Goal: Check status: Check status

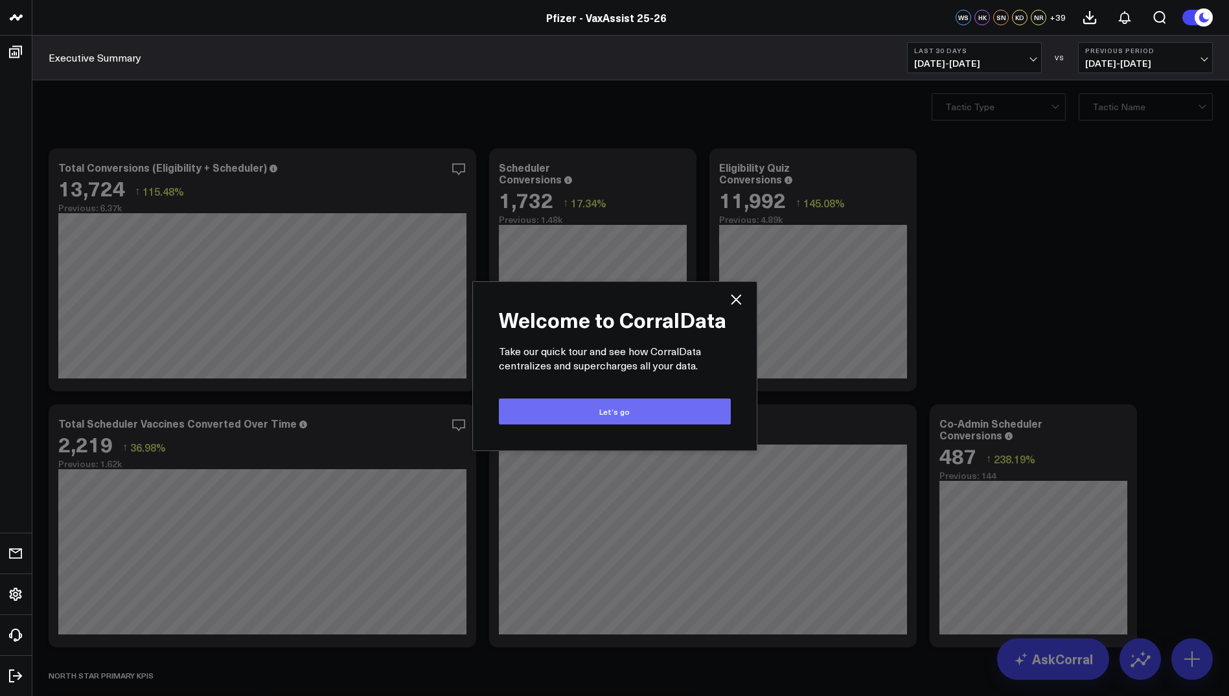
click at [669, 415] on button "Let’s go" at bounding box center [615, 412] width 232 height 26
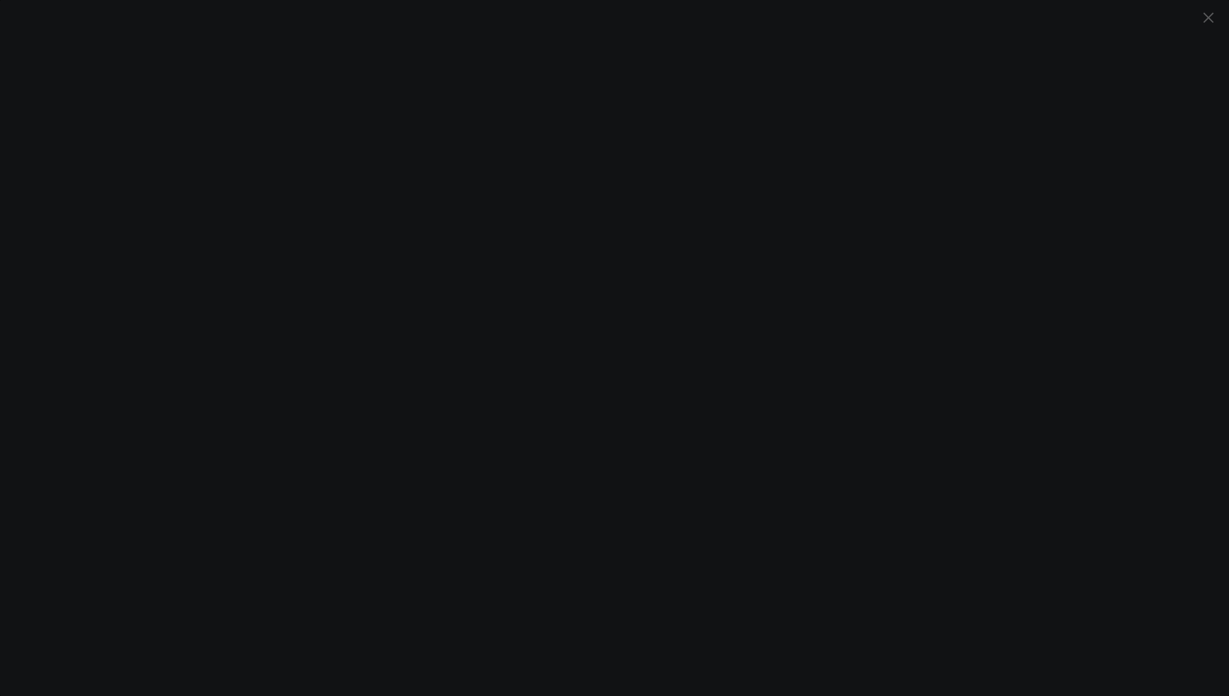
click at [1211, 15] on icon at bounding box center [1208, 17] width 10 height 10
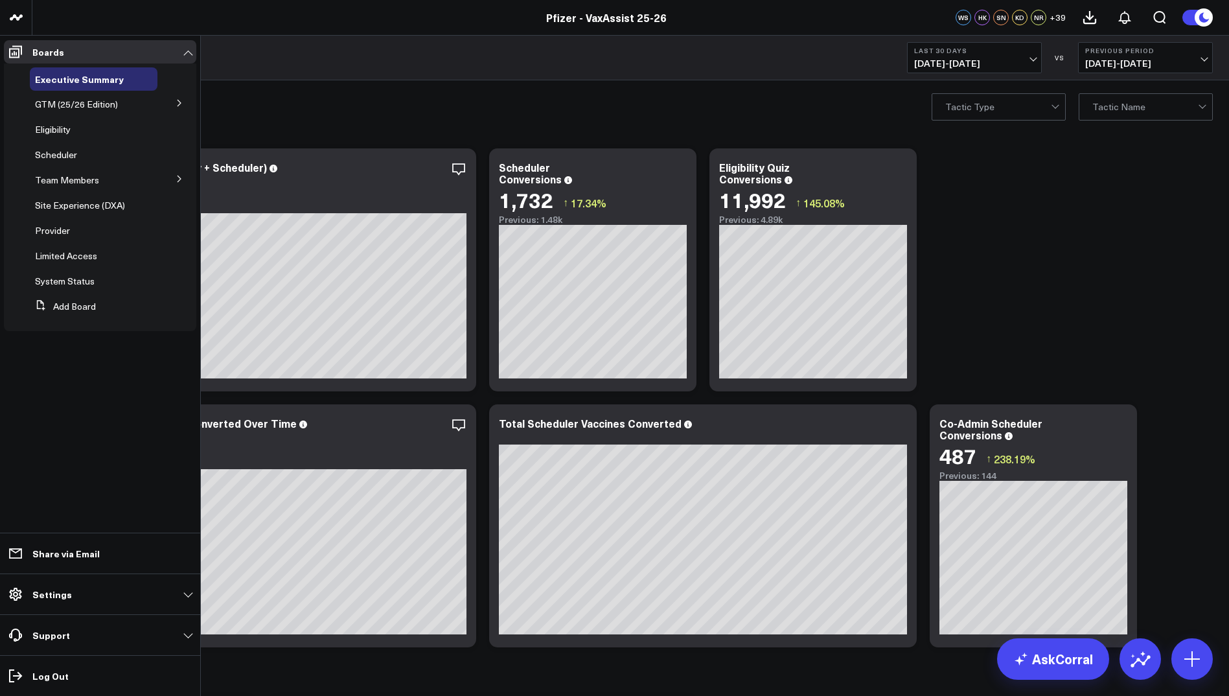
click at [177, 181] on icon at bounding box center [180, 179] width 8 height 8
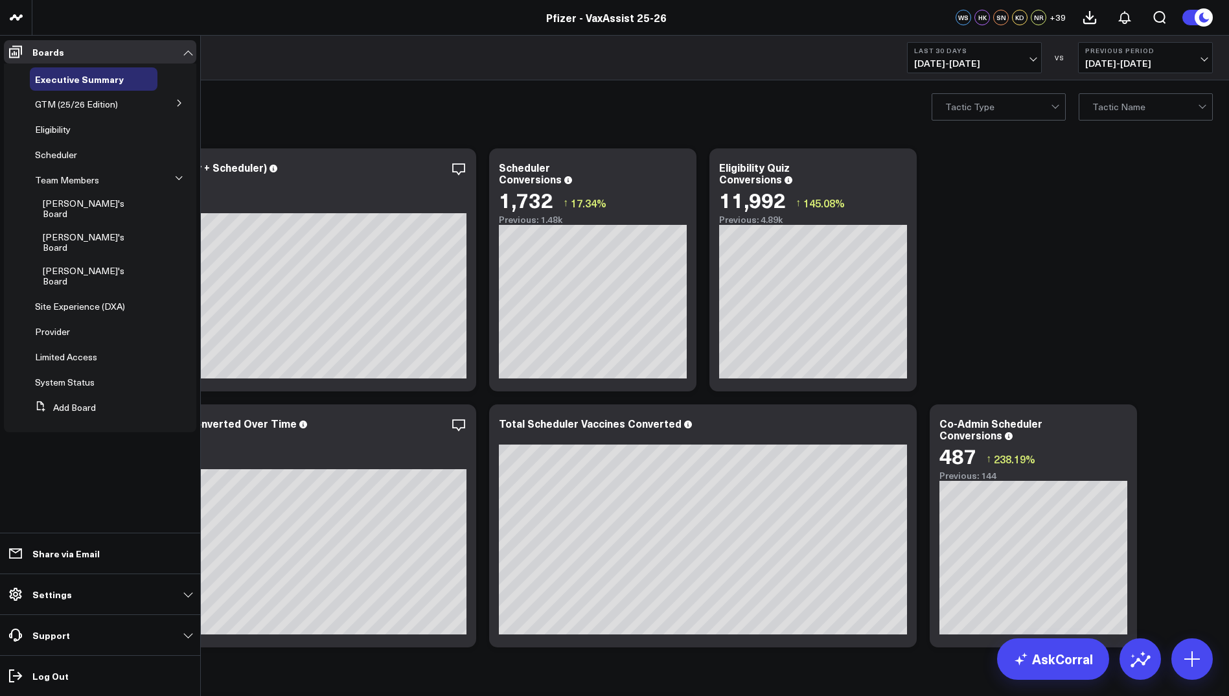
click at [174, 100] on button at bounding box center [180, 102] width 34 height 19
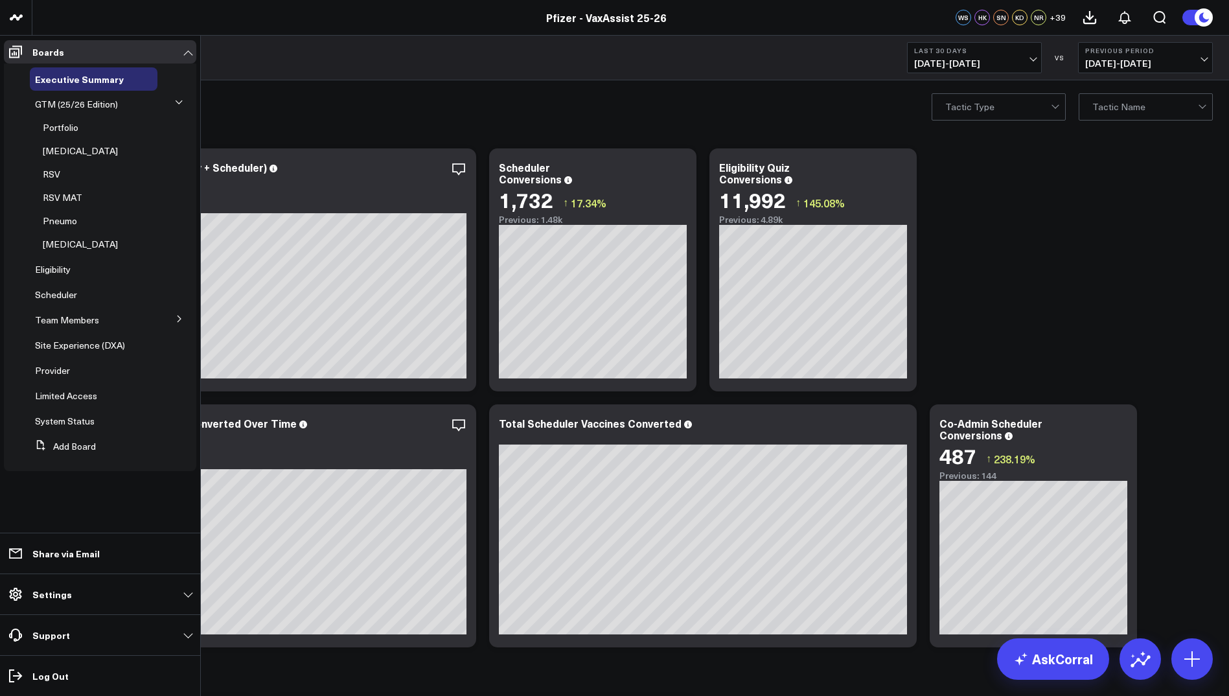
click at [174, 100] on button at bounding box center [179, 103] width 19 height 34
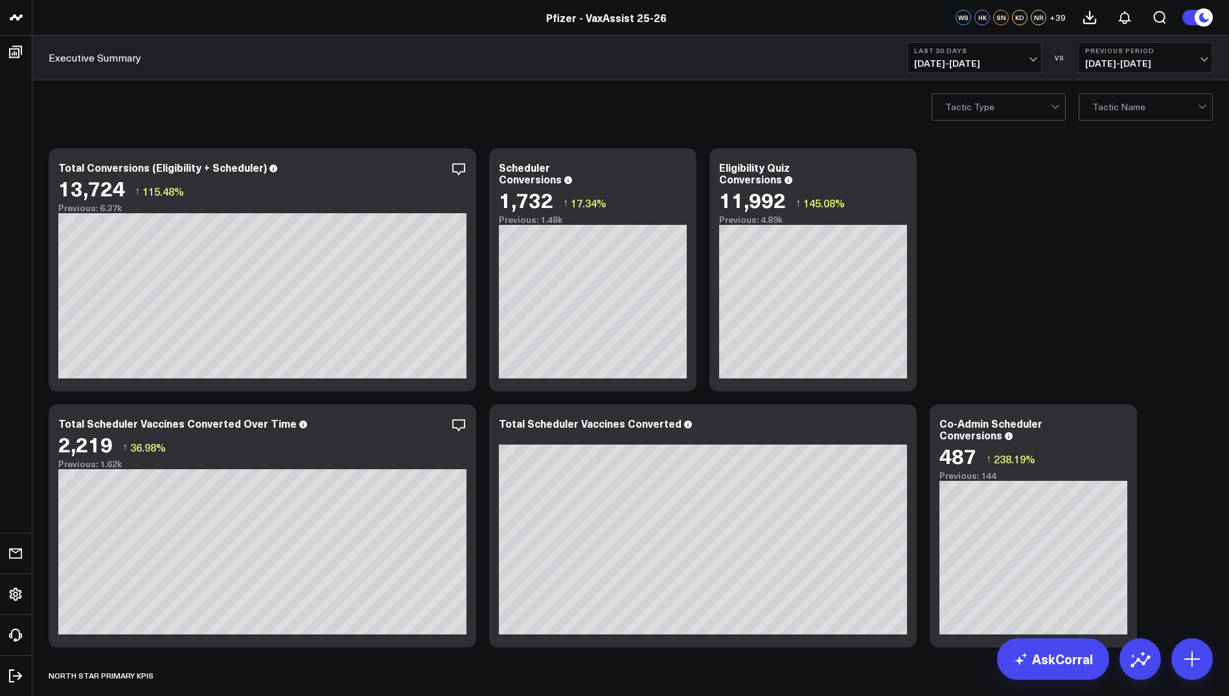
click at [1061, 17] on span "+ 39" at bounding box center [1058, 17] width 16 height 9
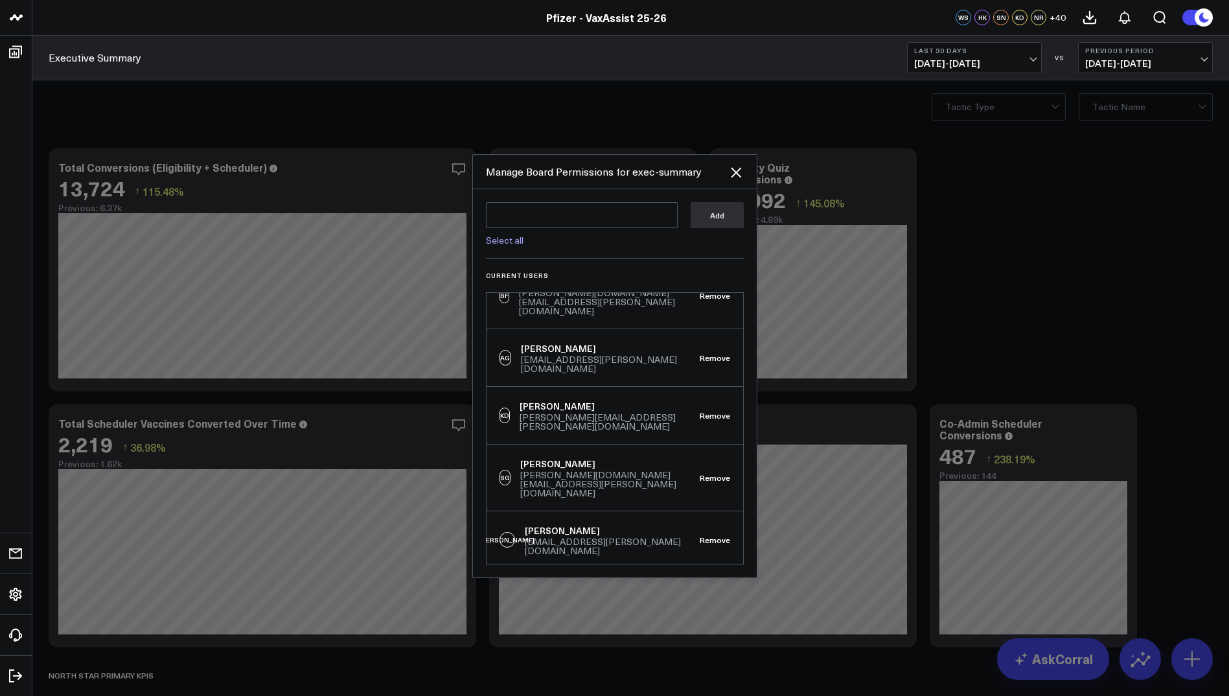
scroll to position [705, 0]
click at [1069, 251] on div at bounding box center [614, 348] width 1229 height 696
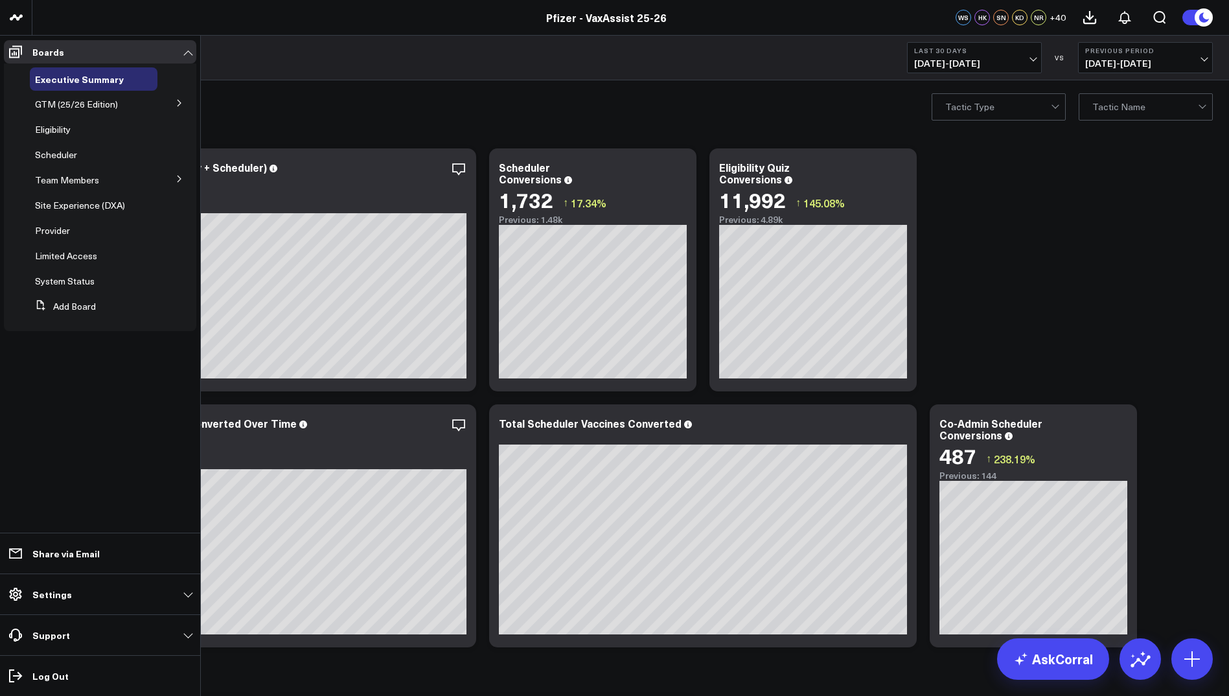
click at [178, 106] on icon at bounding box center [179, 103] width 3 height 6
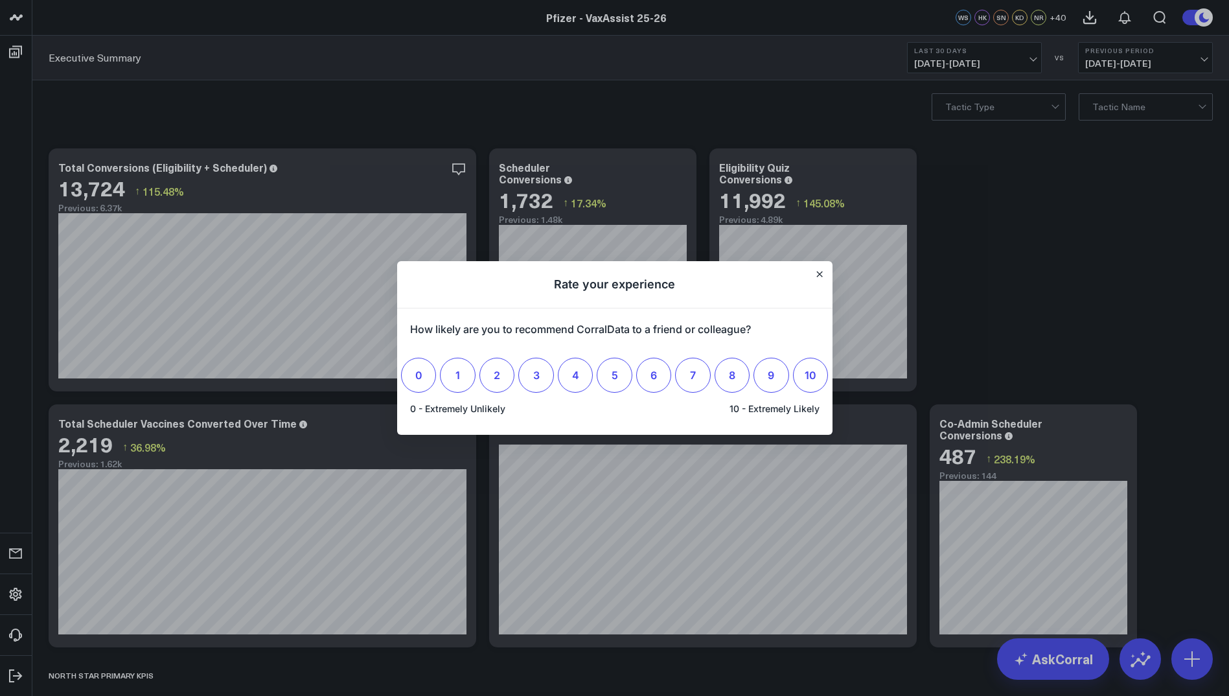
scroll to position [0, 0]
click at [818, 274] on icon "Close" at bounding box center [820, 274] width 6 height 6
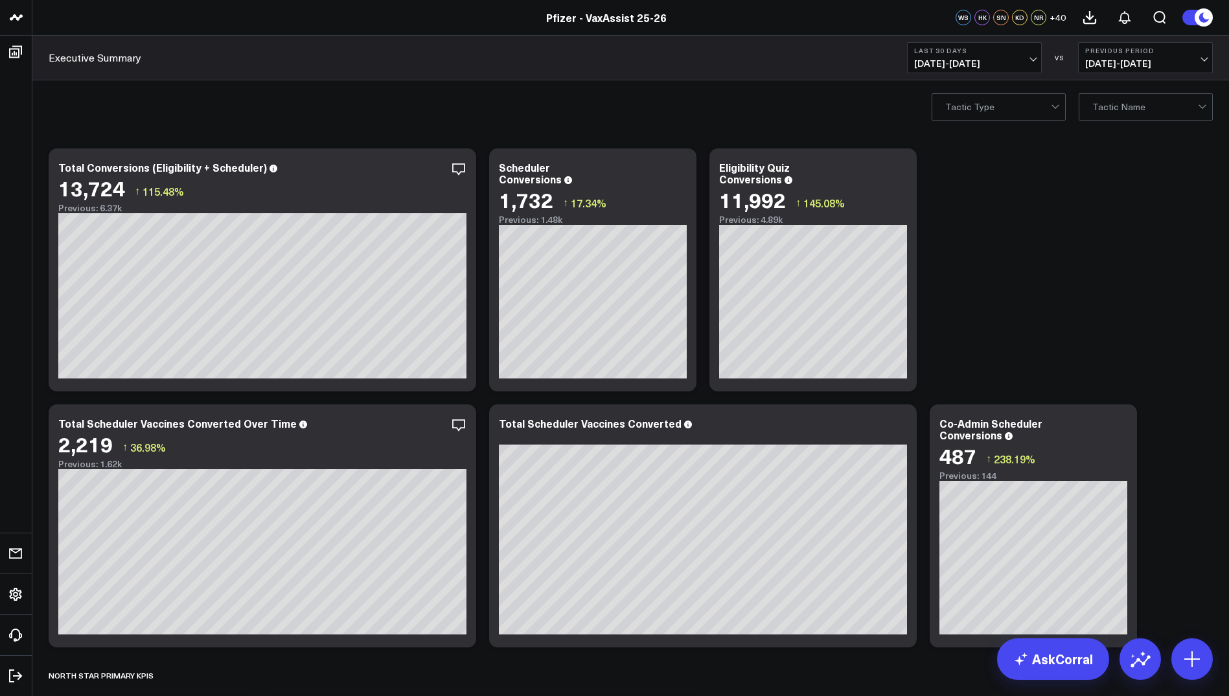
click at [1014, 55] on button "Last 30 Days [DATE] - [DATE]" at bounding box center [974, 57] width 135 height 31
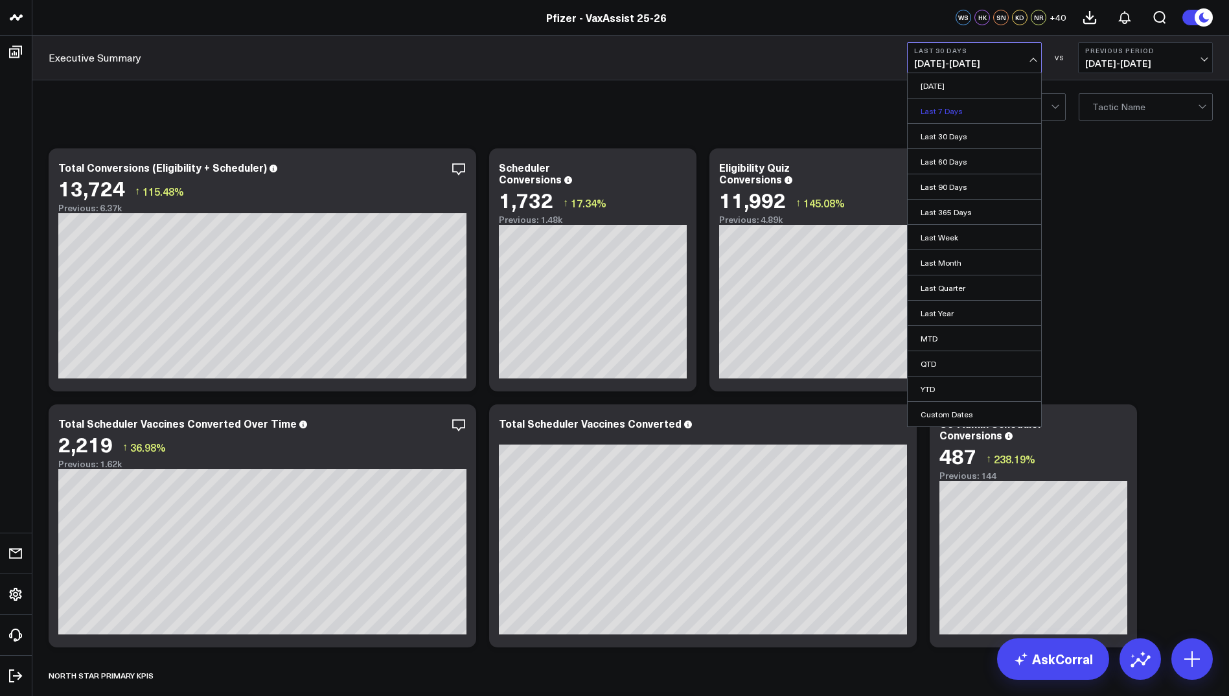
click at [957, 108] on link "Last 7 Days" at bounding box center [974, 110] width 133 height 25
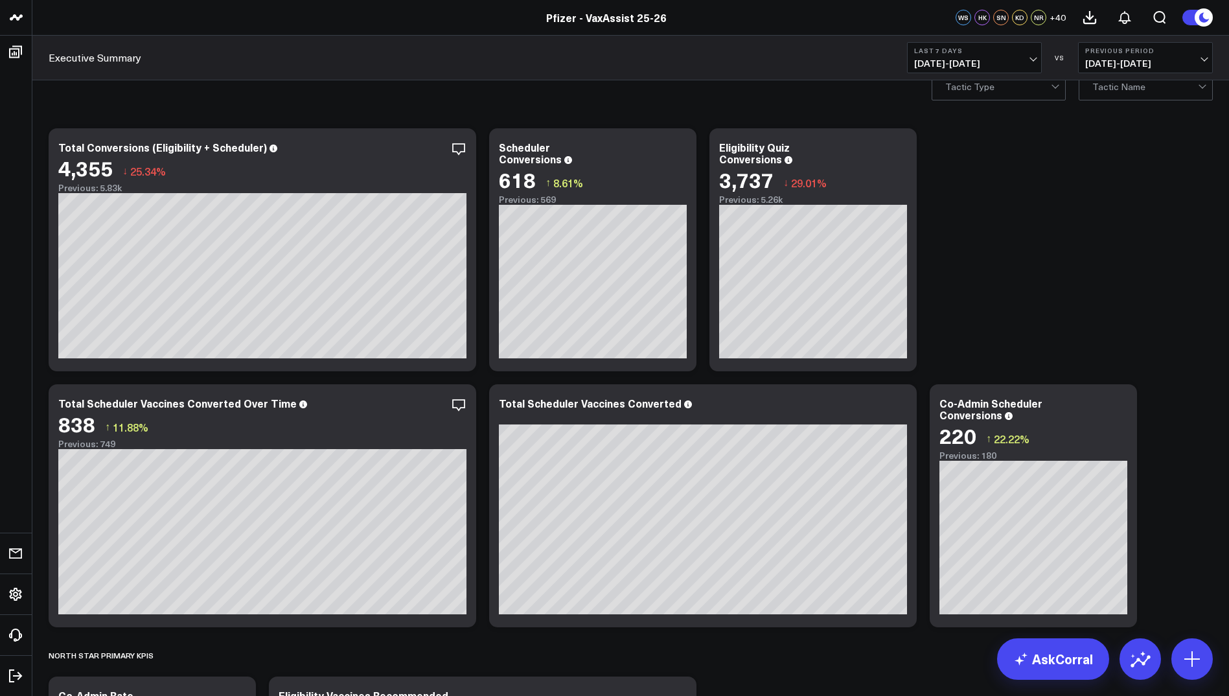
scroll to position [25, 0]
